Goal: Navigation & Orientation: Find specific page/section

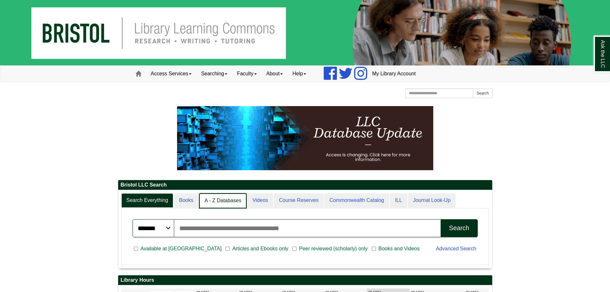
click at [232, 196] on link "A - Z Databases" at bounding box center [223, 200] width 48 height 15
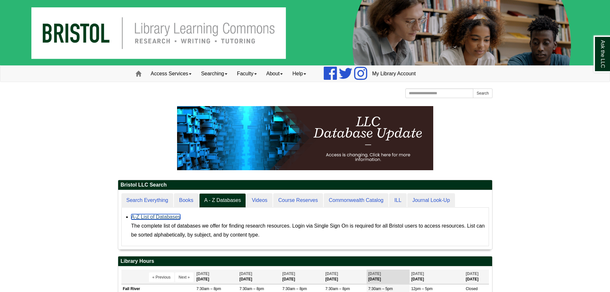
click at [176, 216] on link "A-Z List of Databases" at bounding box center [155, 216] width 49 height 5
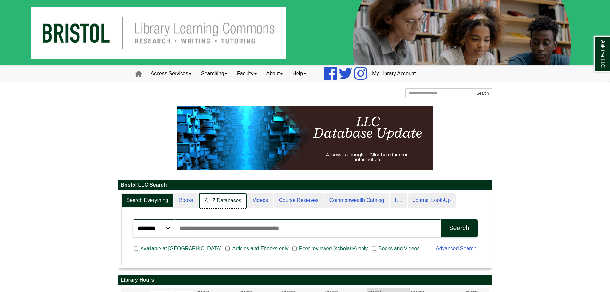
click at [214, 196] on link "A - Z Databases" at bounding box center [223, 200] width 48 height 15
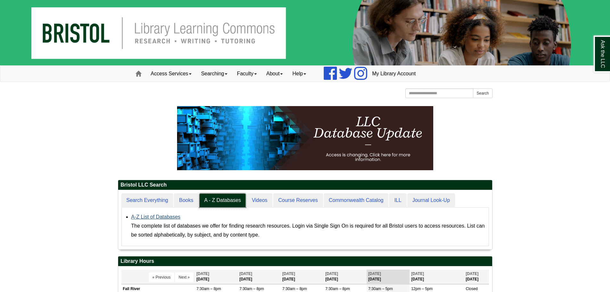
scroll to position [59, 374]
click at [159, 219] on link "A-Z List of Databases" at bounding box center [155, 216] width 49 height 5
